Goal: Transaction & Acquisition: Register for event/course

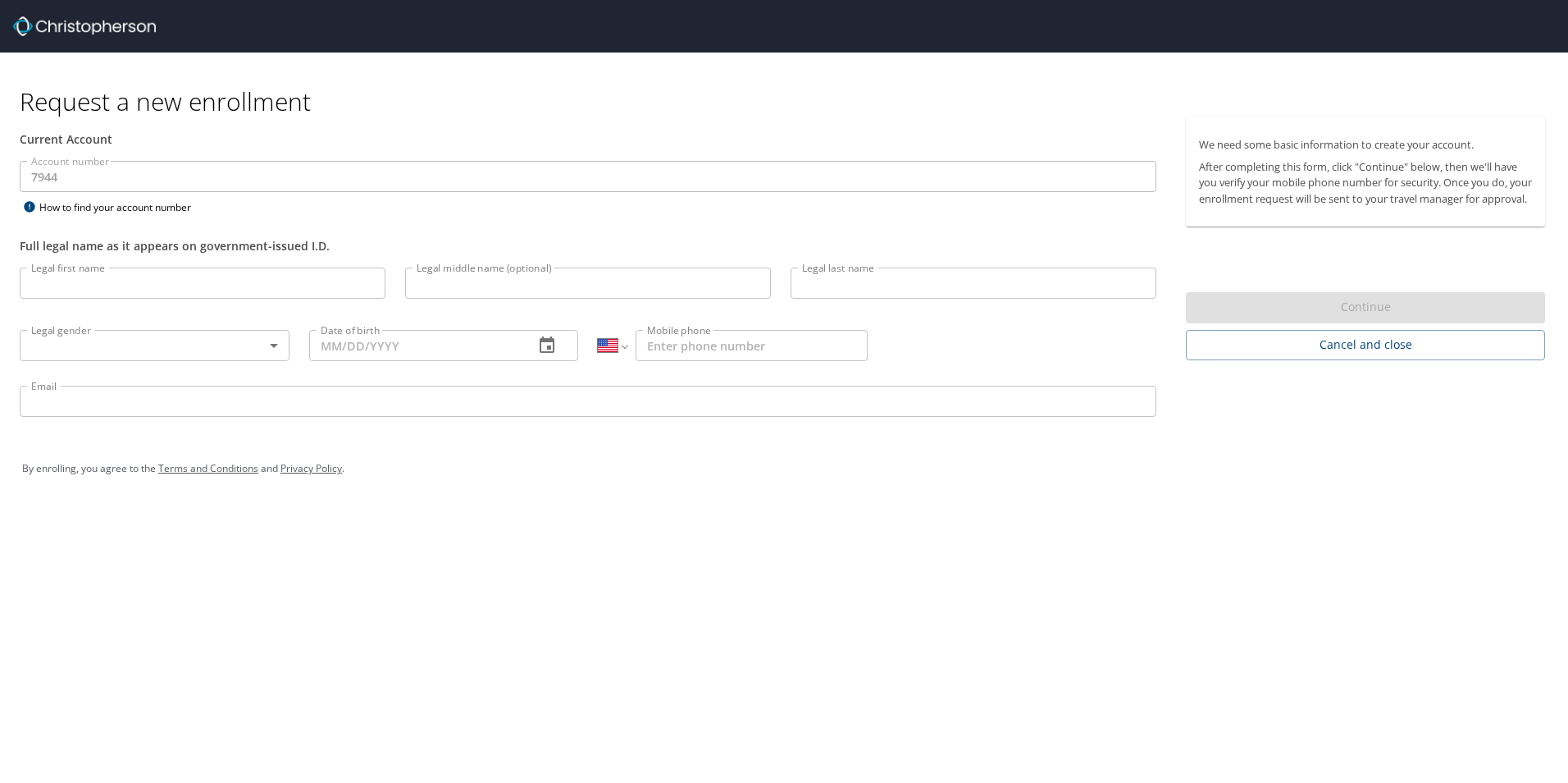
select select "US"
click at [113, 281] on input "Legal first name" at bounding box center [203, 282] width 365 height 31
type input "[PERSON_NAME]"
type input "Price"
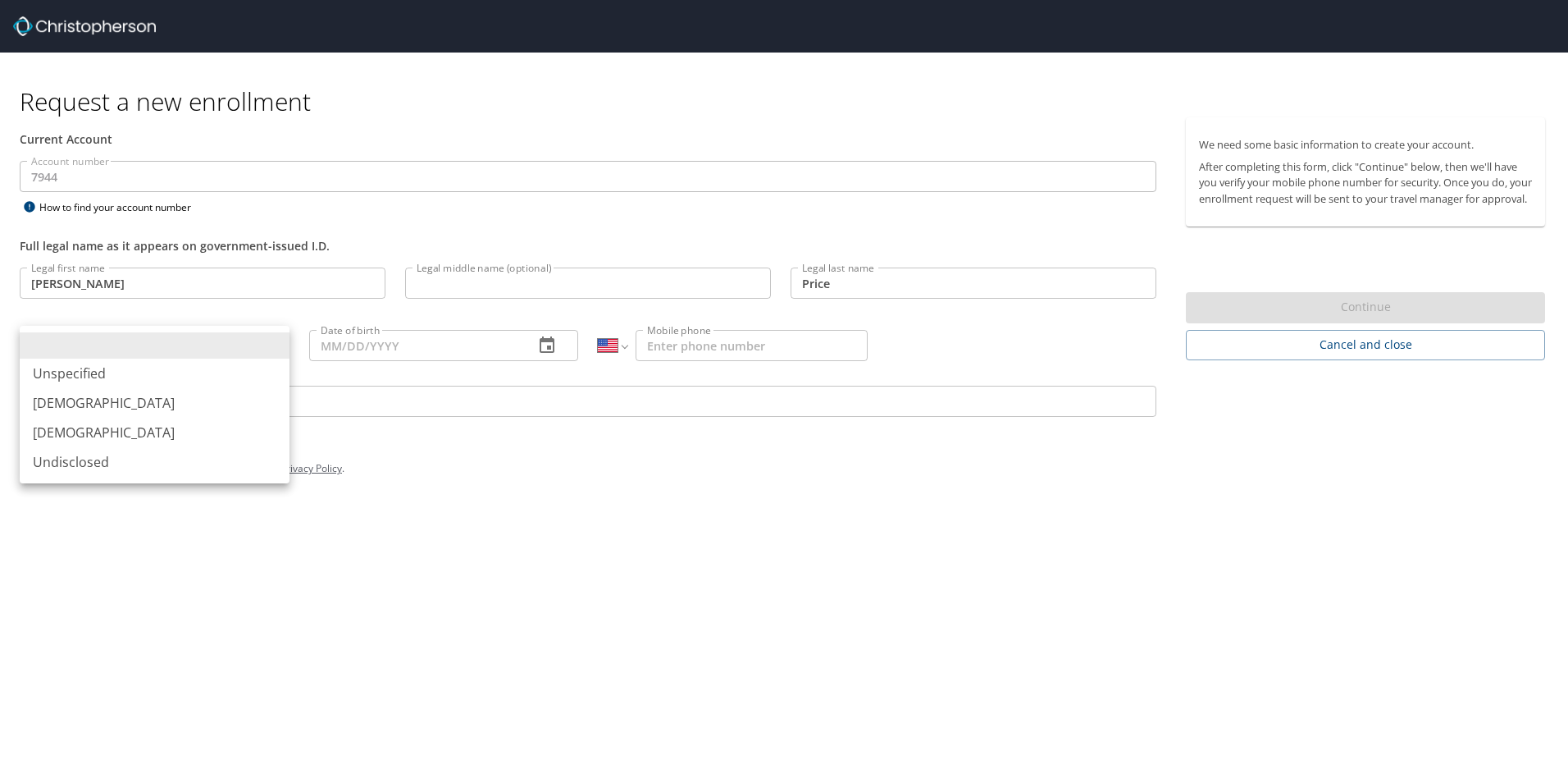
click at [90, 401] on li "[DEMOGRAPHIC_DATA]" at bounding box center [155, 403] width 270 height 30
type input "[DEMOGRAPHIC_DATA]"
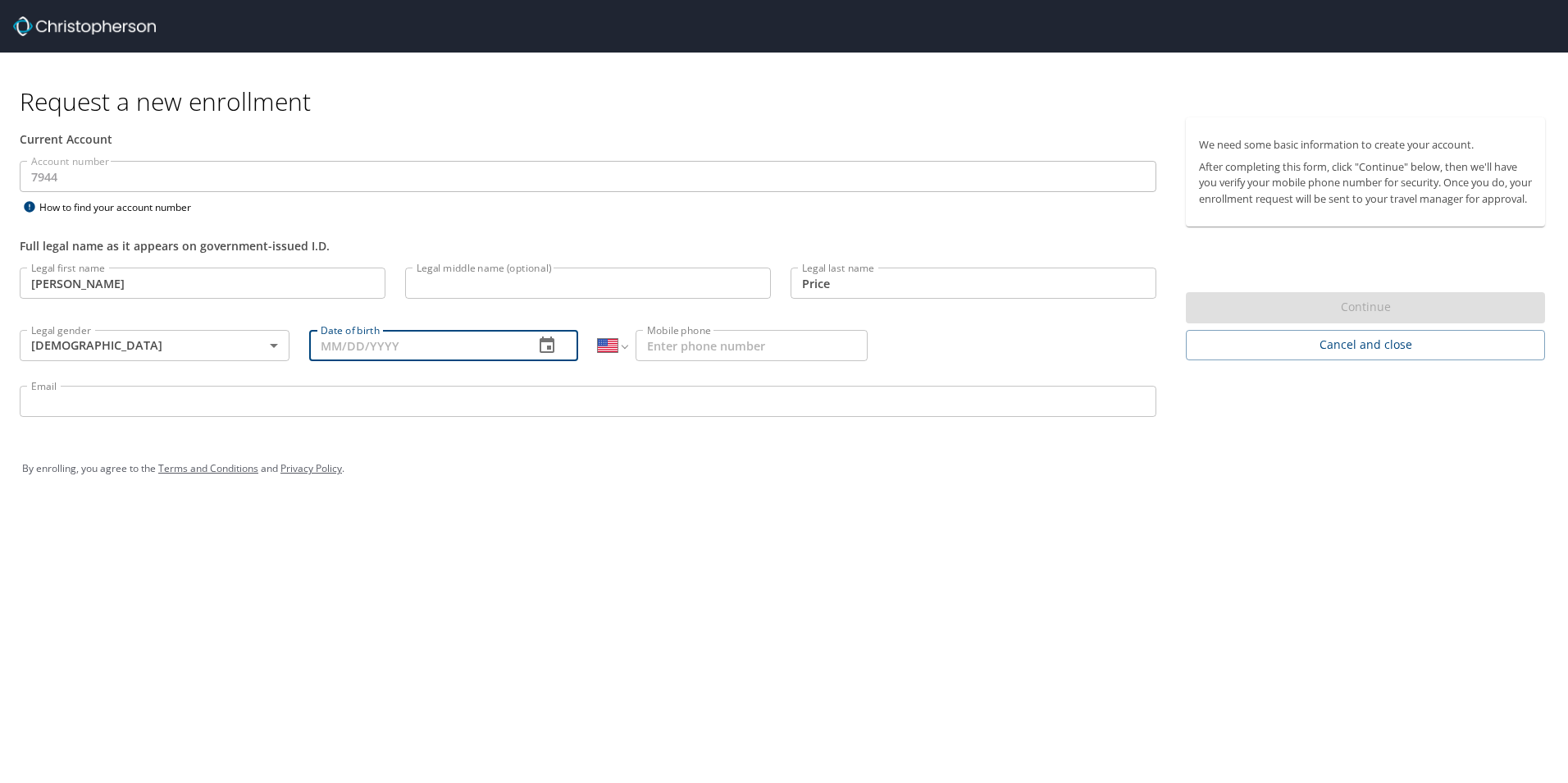
click at [412, 346] on input "Date of birth" at bounding box center [415, 345] width 213 height 31
type input "[DATE]"
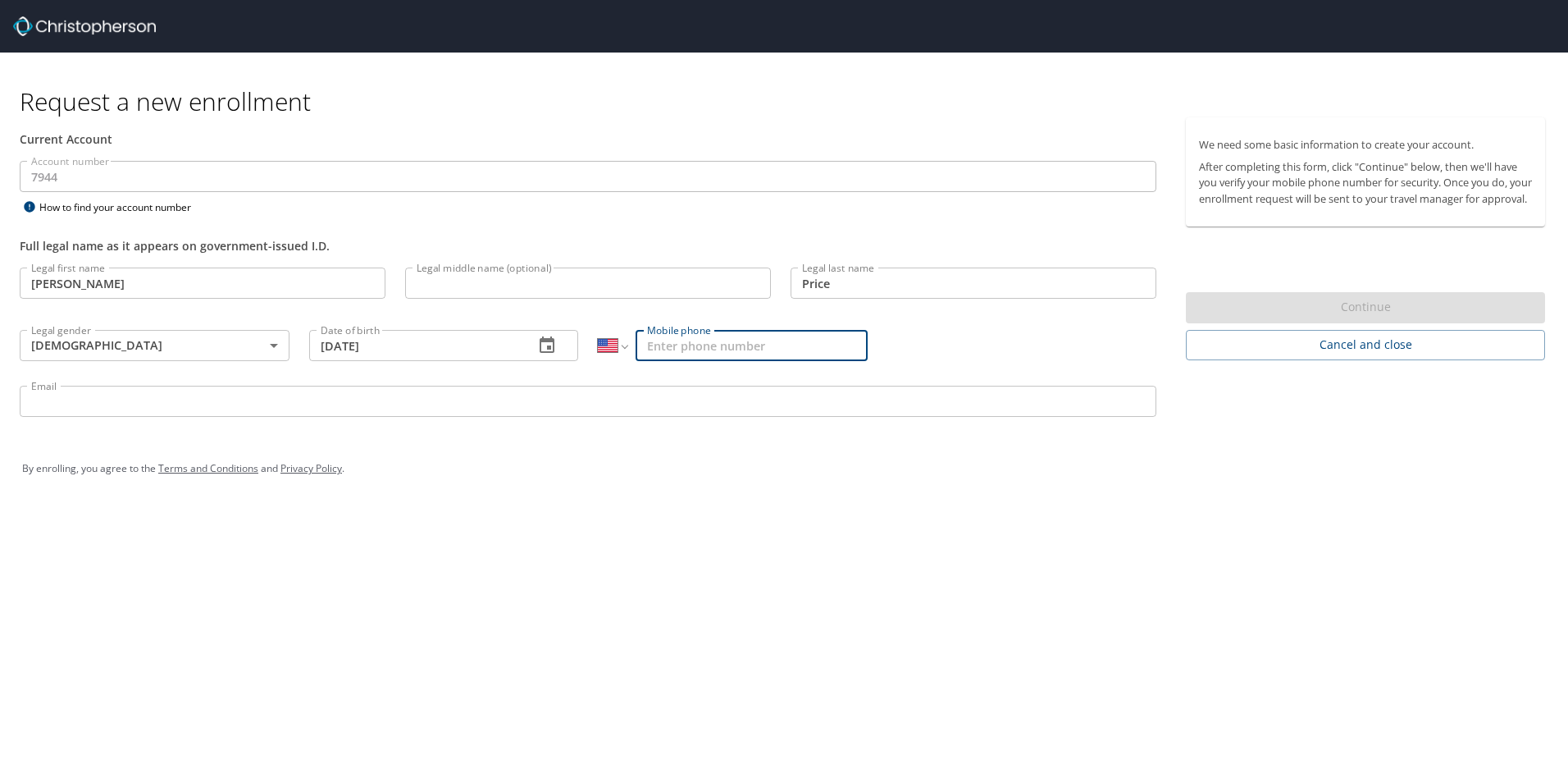
click at [733, 340] on input "Mobile phone" at bounding box center [752, 345] width 232 height 31
type input "[PHONE_NUMBER]"
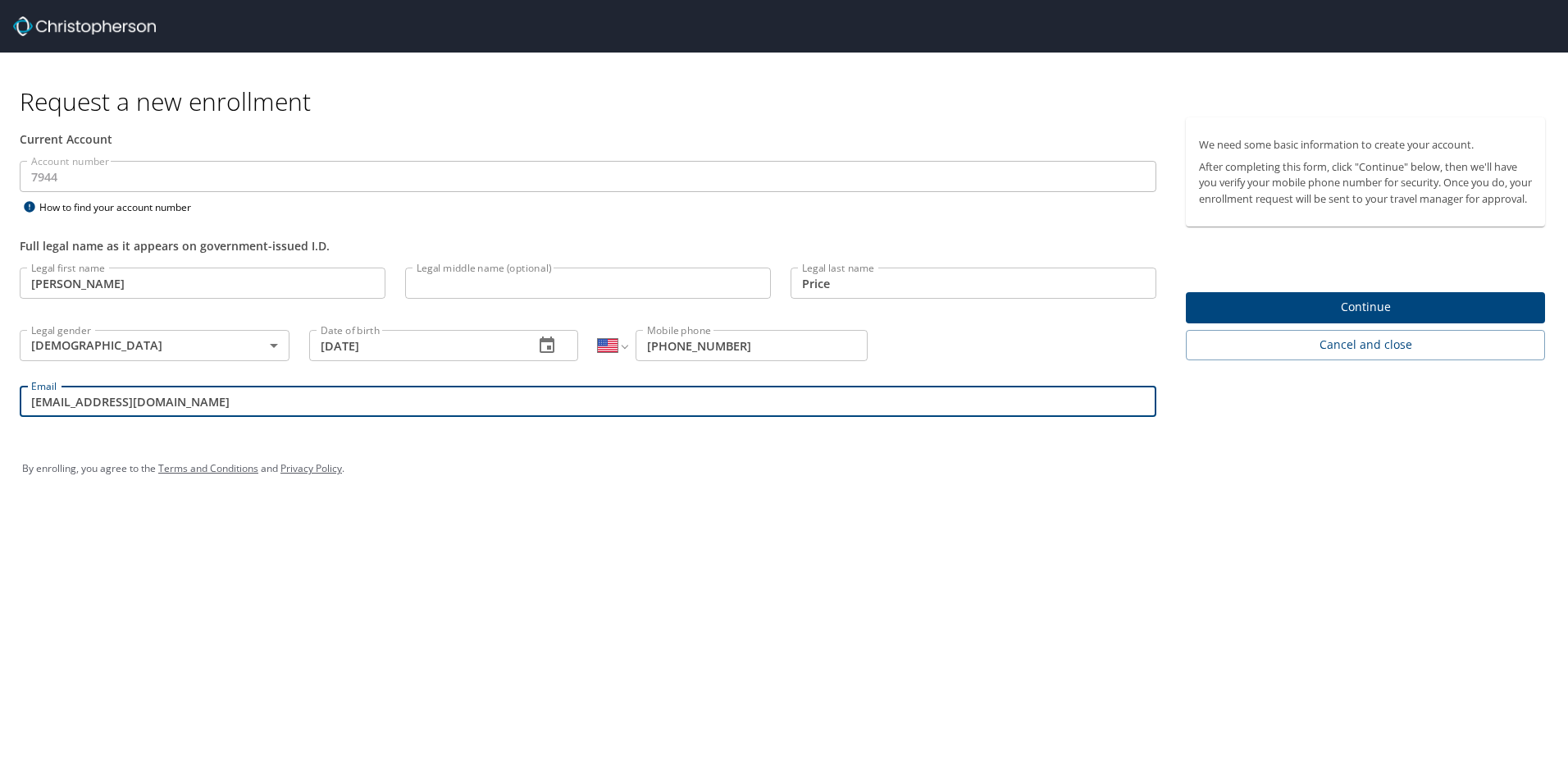
type input "[EMAIL_ADDRESS][DOMAIN_NAME]"
click at [1395, 503] on div "By enrolling, you agree to the Terms and Conditions and Privacy Policy ." at bounding box center [784, 468] width 1548 height 74
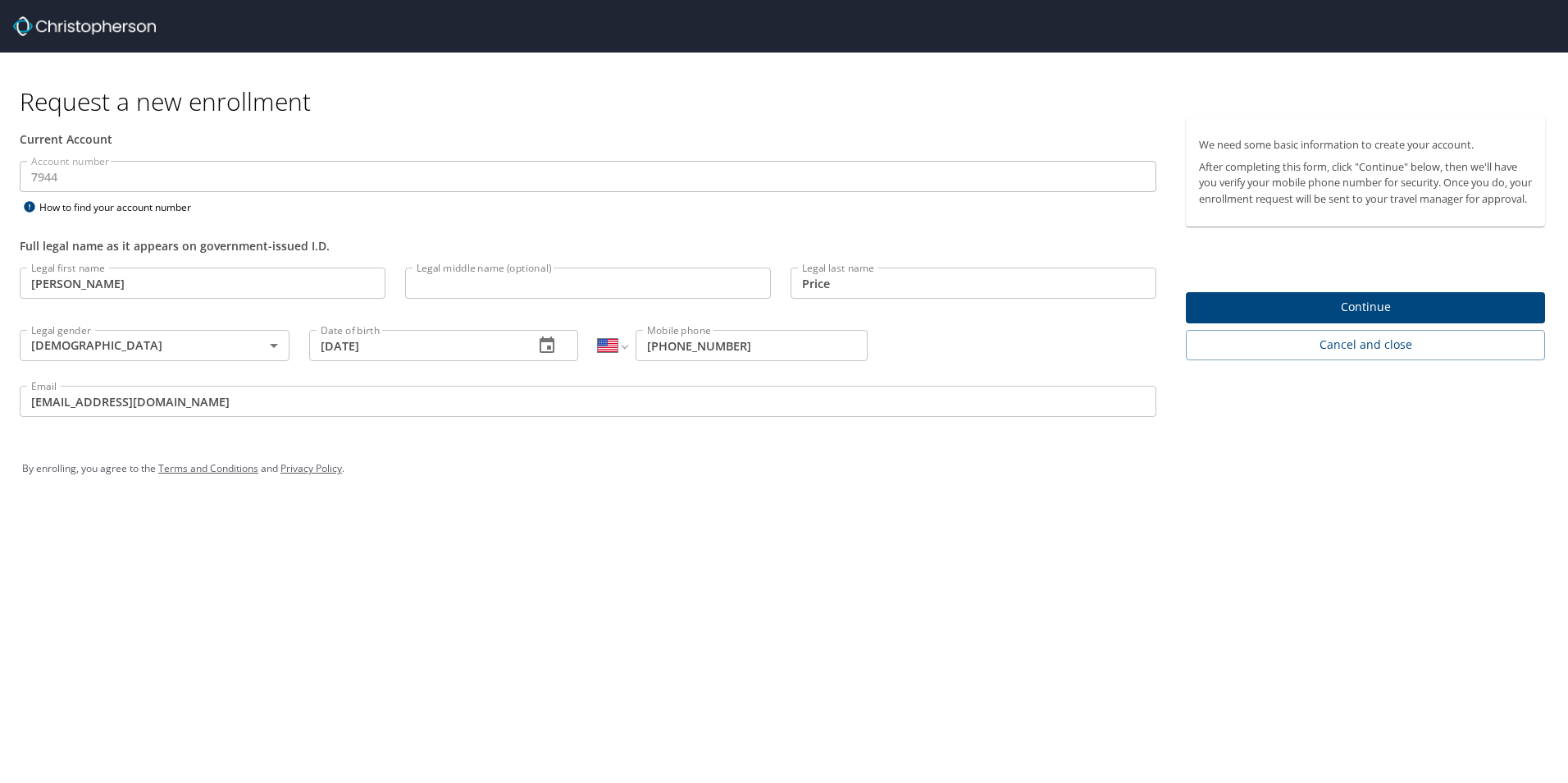
click at [1361, 316] on span "Continue" at bounding box center [1364, 307] width 333 height 21
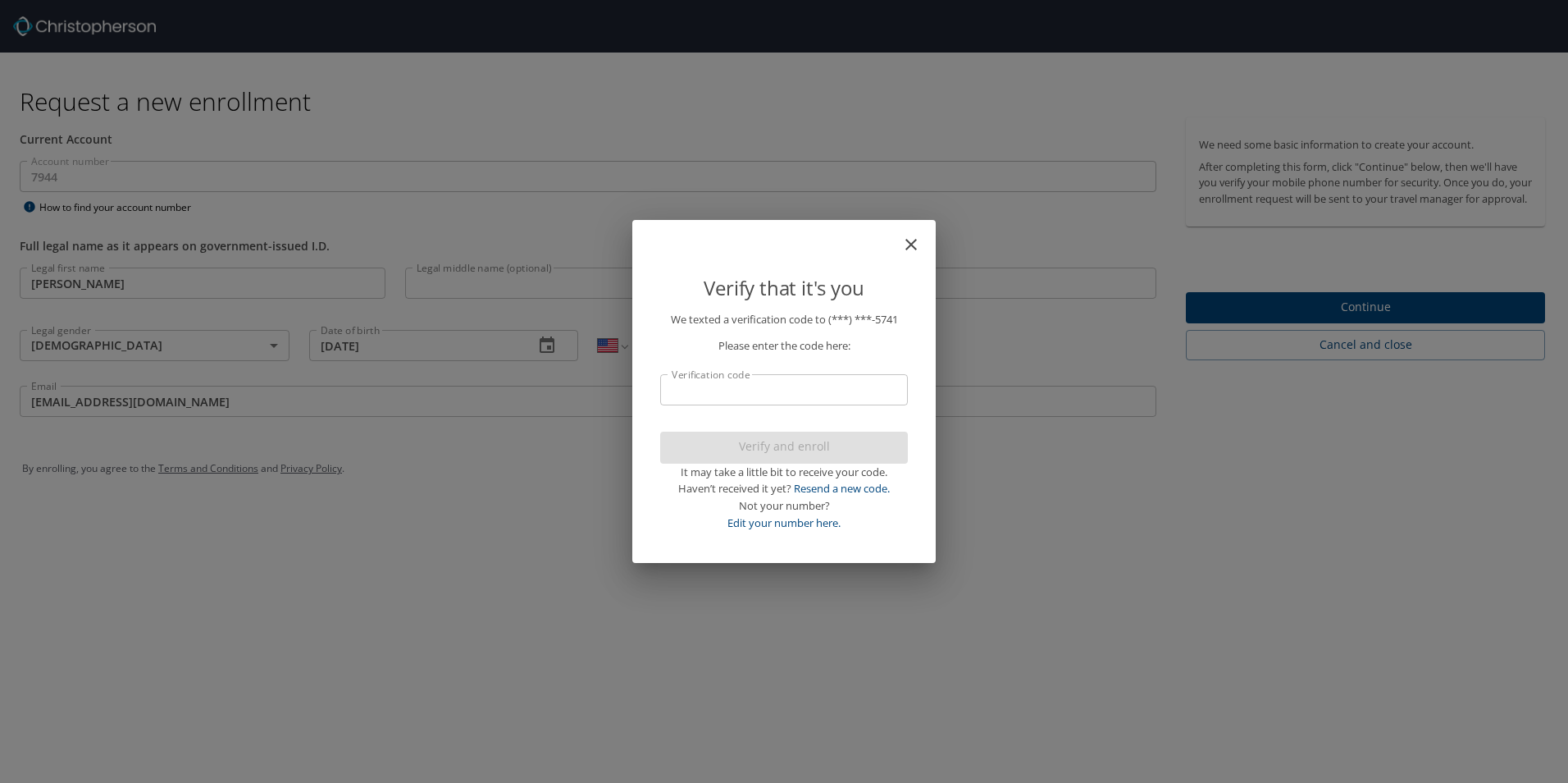
click at [825, 384] on input "Verification code" at bounding box center [784, 390] width 247 height 31
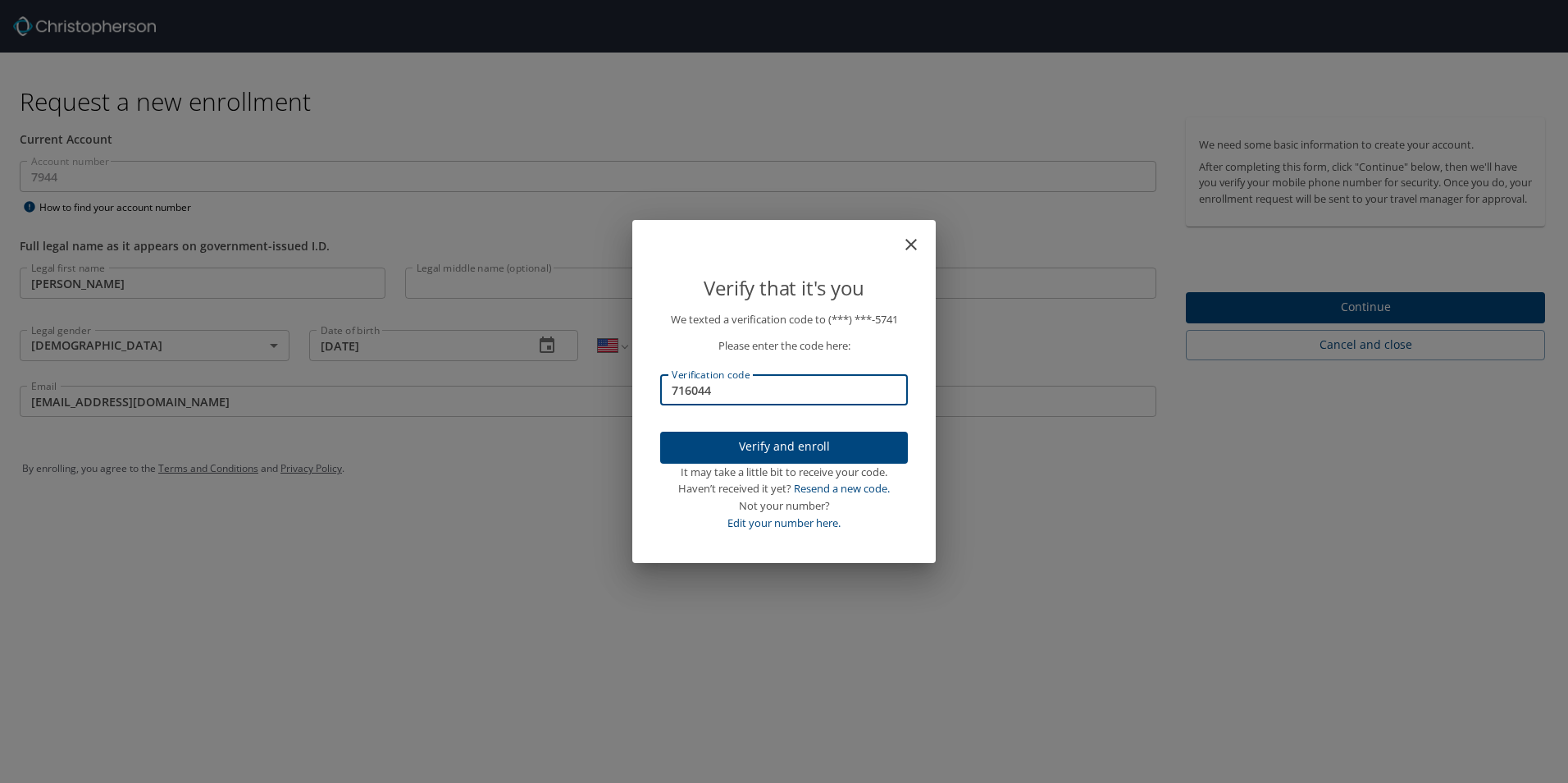
type input "716044"
click at [751, 454] on span "Verify and enroll" at bounding box center [784, 446] width 221 height 21
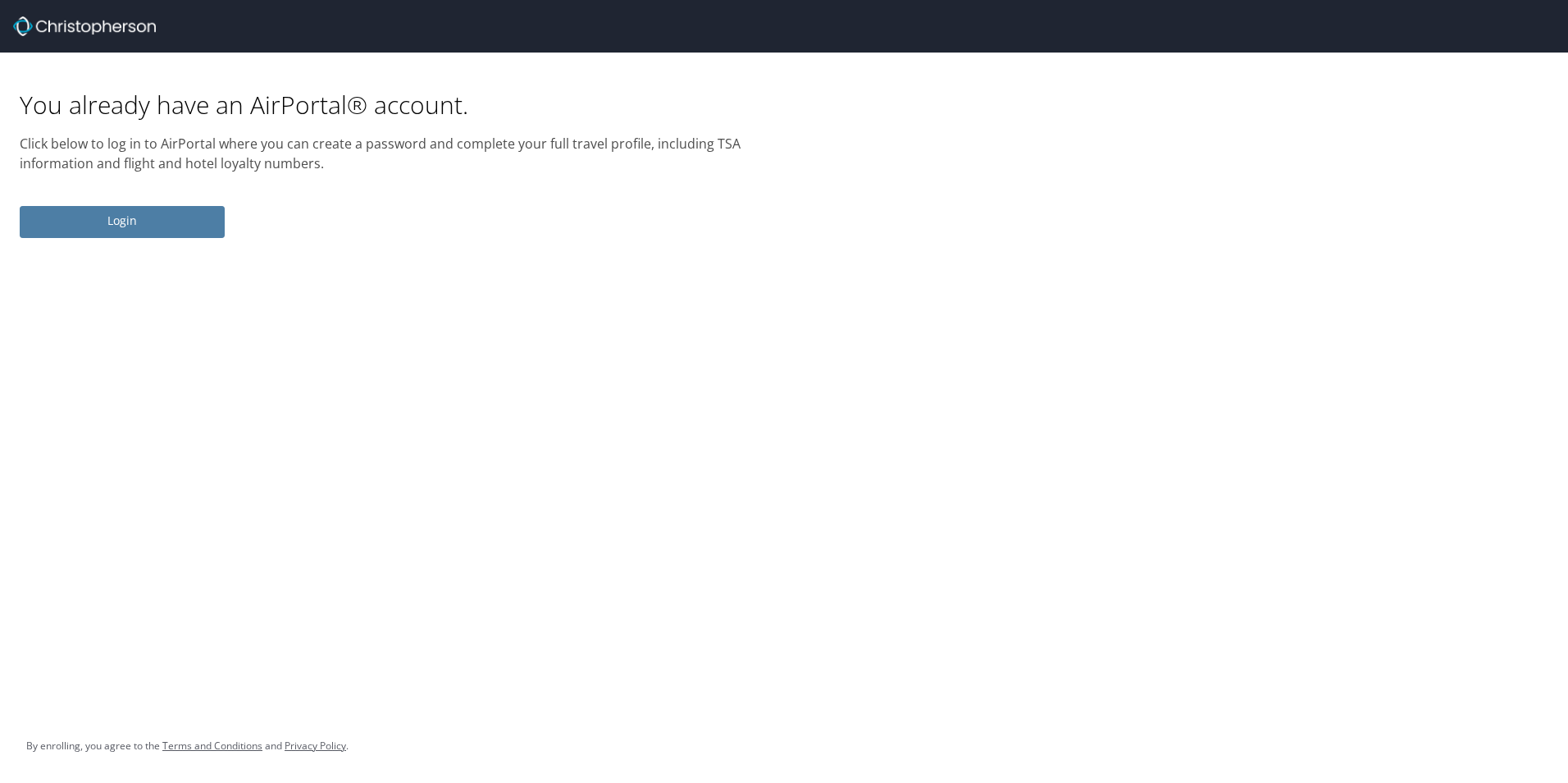
click at [108, 228] on span "Login" at bounding box center [122, 221] width 179 height 21
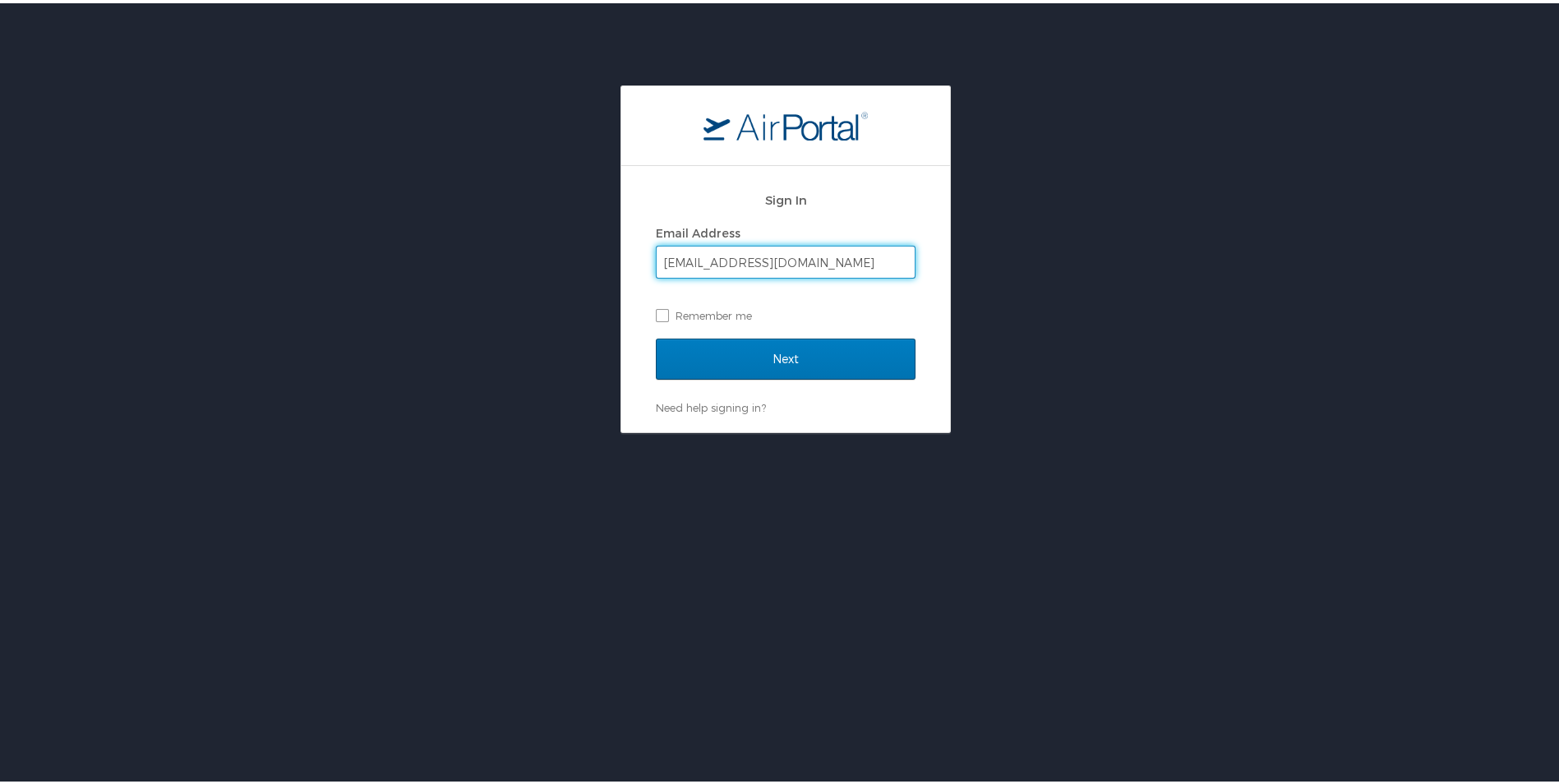
type input "[EMAIL_ADDRESS][DOMAIN_NAME]"
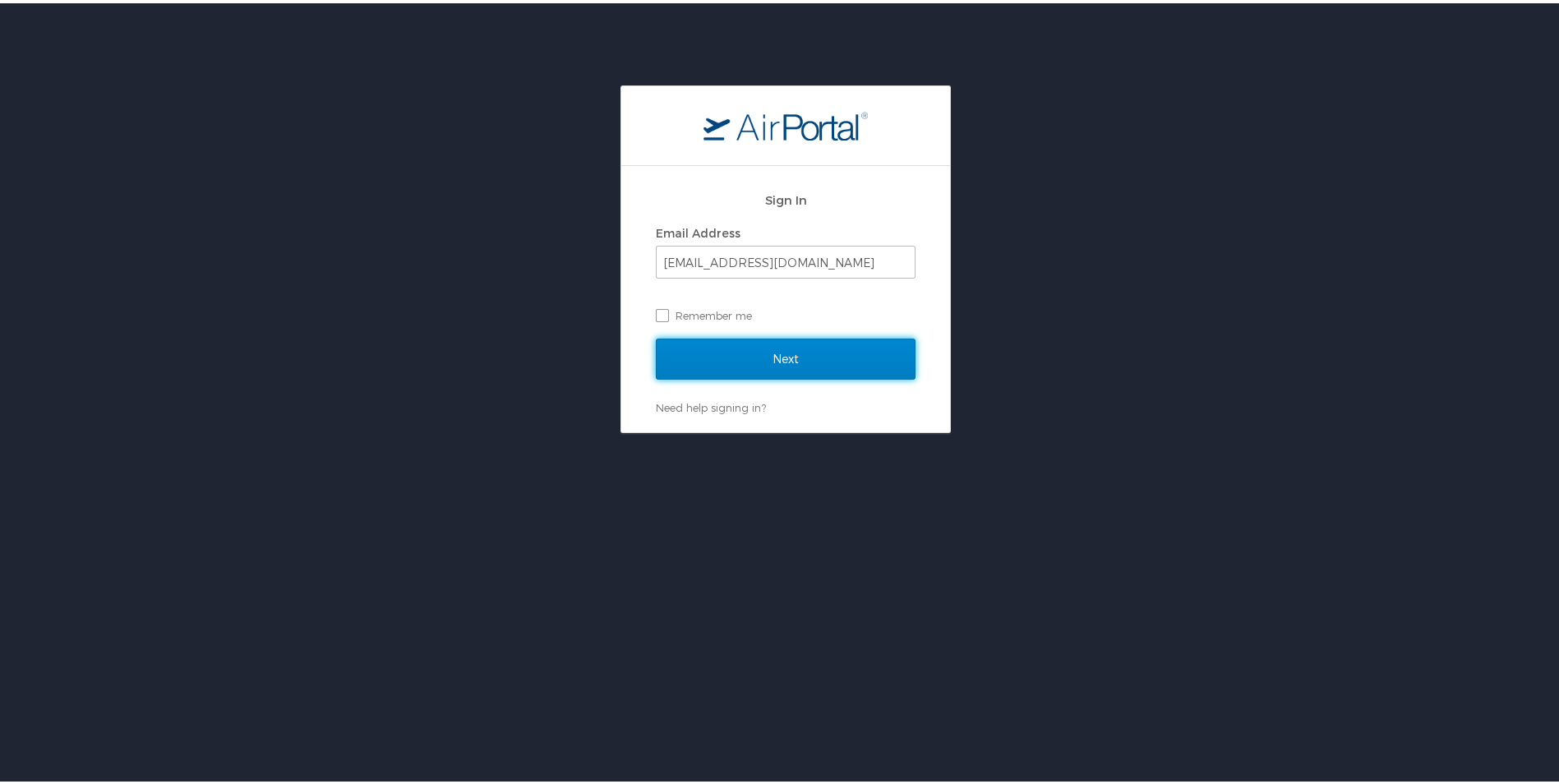
click at [656, 335] on input "Next" at bounding box center [785, 355] width 260 height 41
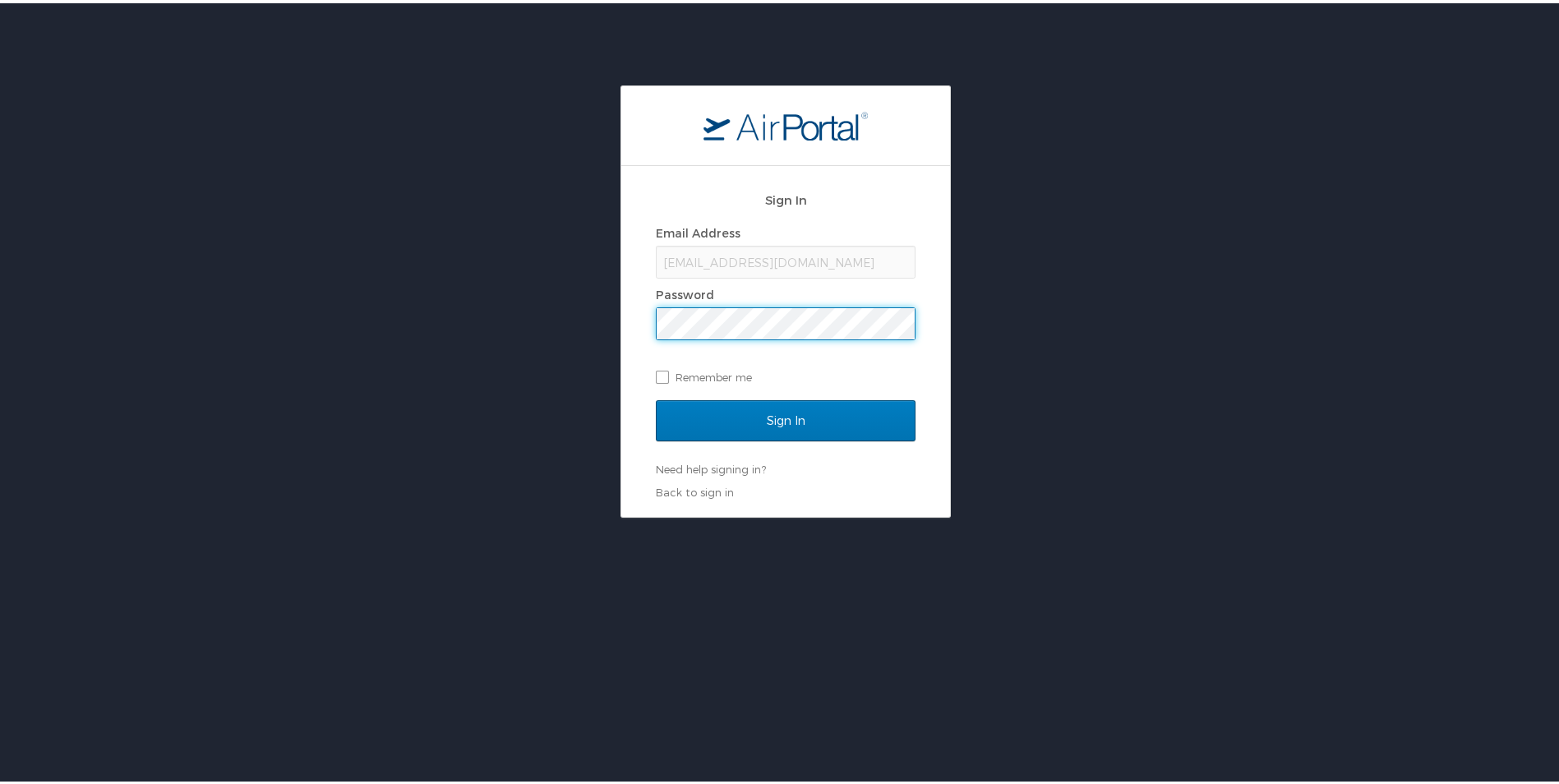
click at [656, 397] on input "Sign In" at bounding box center [785, 417] width 260 height 41
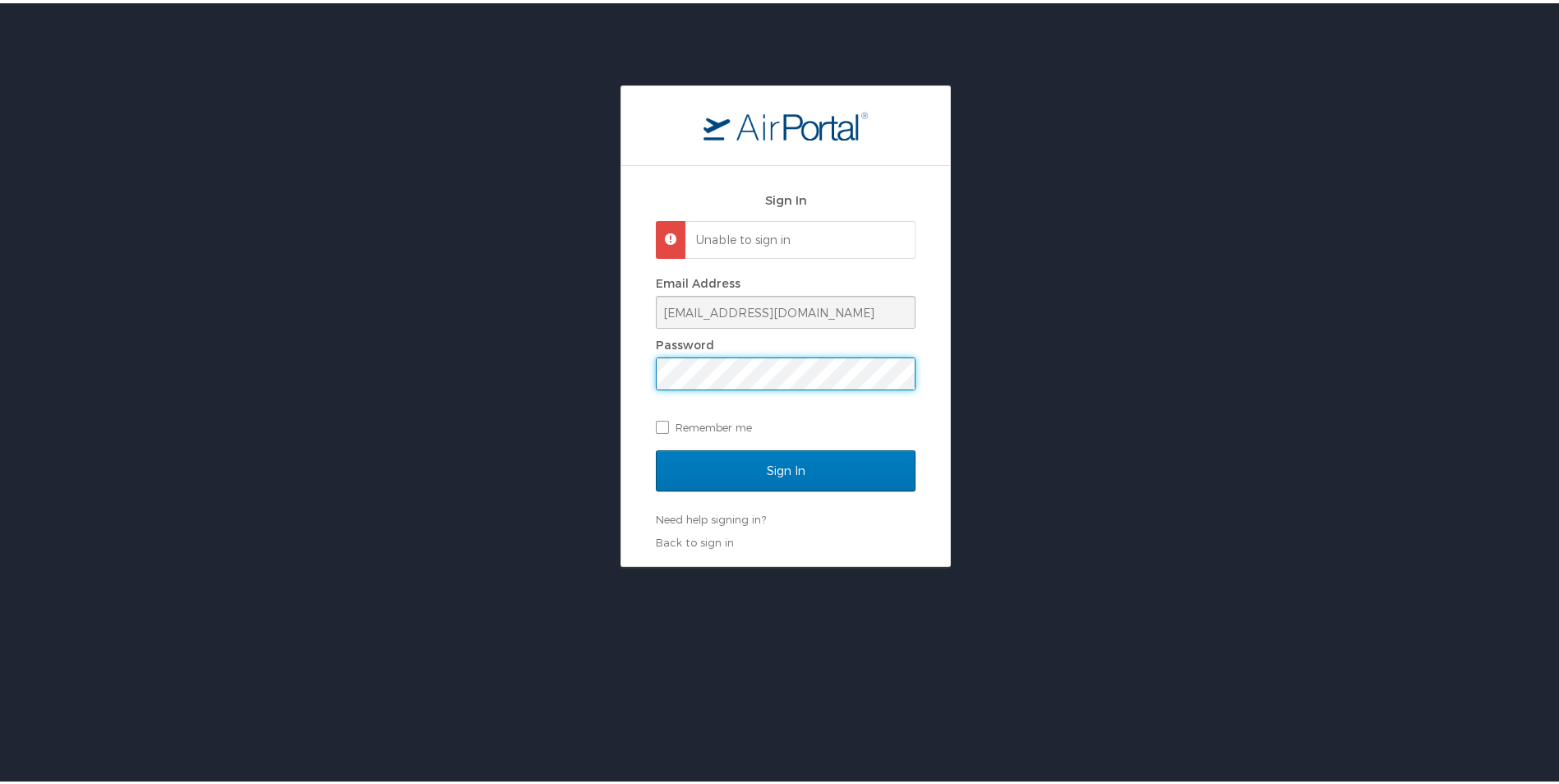
click at [318, 327] on div "Sign In Unable to sign in Email Address [EMAIL_ADDRESS][DOMAIN_NAME] Password R…" at bounding box center [785, 323] width 1572 height 482
click at [708, 516] on link "Need help signing in?" at bounding box center [711, 515] width 111 height 13
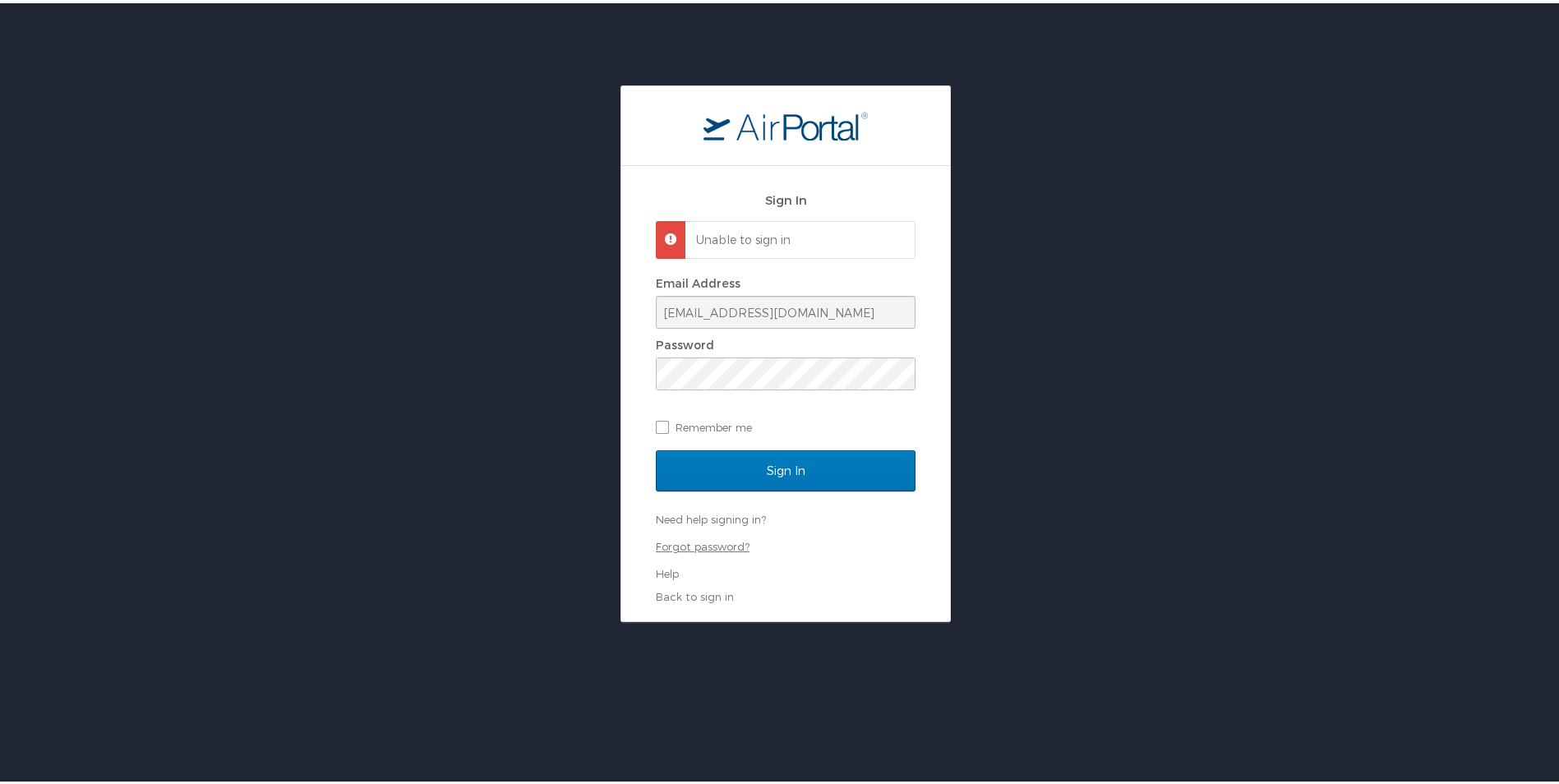
click at [725, 544] on link "Forgot password?" at bounding box center [703, 542] width 94 height 13
